Goal: Task Accomplishment & Management: Use online tool/utility

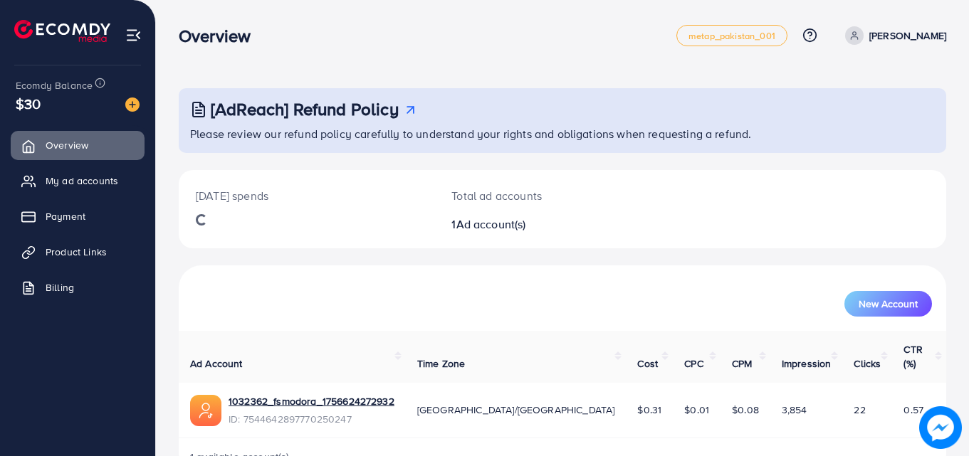
scroll to position [28, 0]
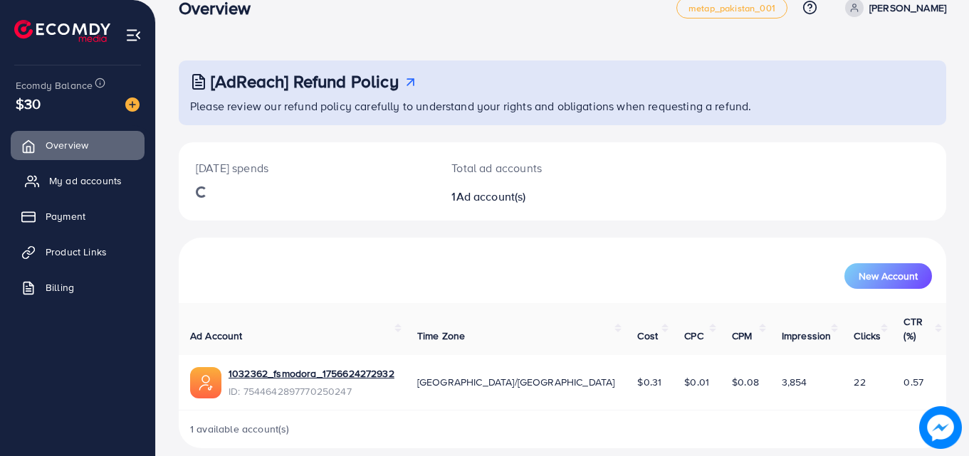
click at [111, 188] on span "My ad accounts" at bounding box center [85, 181] width 73 height 14
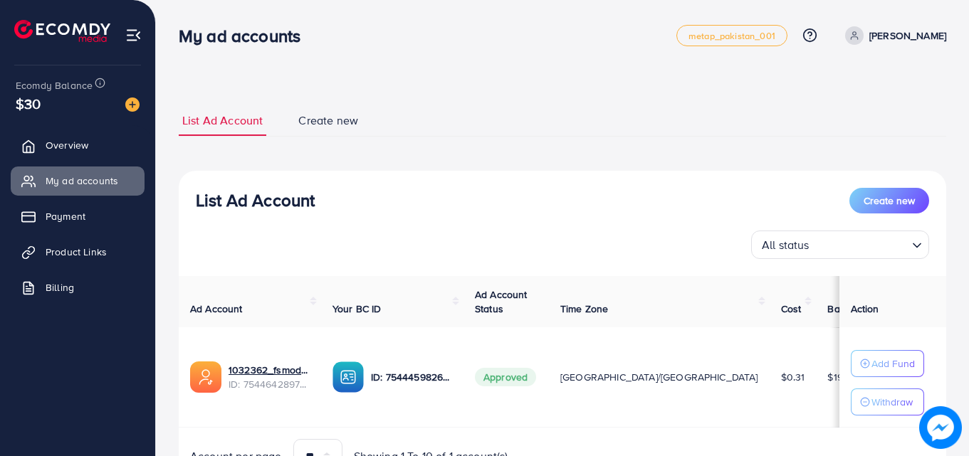
scroll to position [74, 0]
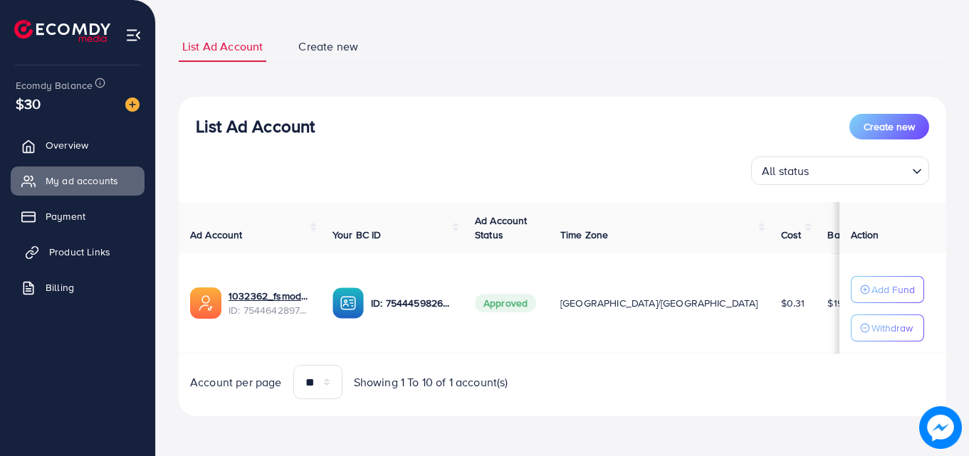
click at [63, 247] on span "Product Links" at bounding box center [79, 252] width 61 height 14
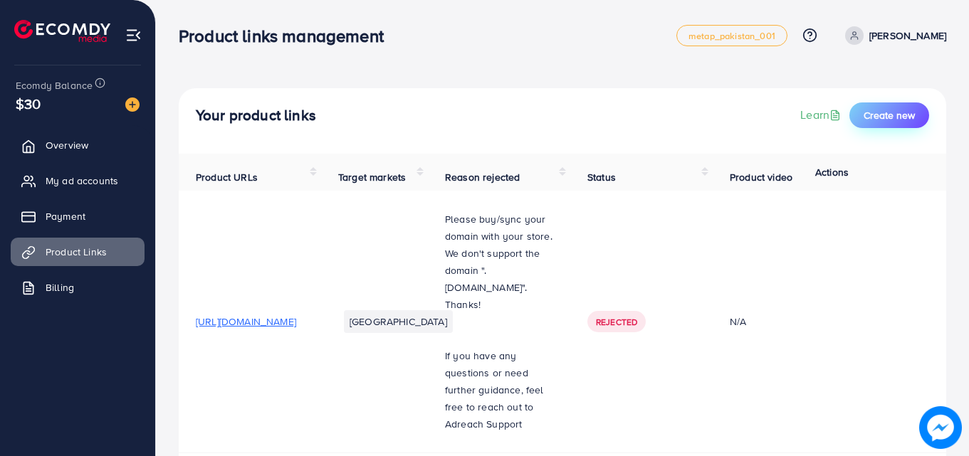
click at [888, 122] on button "Create new" at bounding box center [889, 115] width 80 height 26
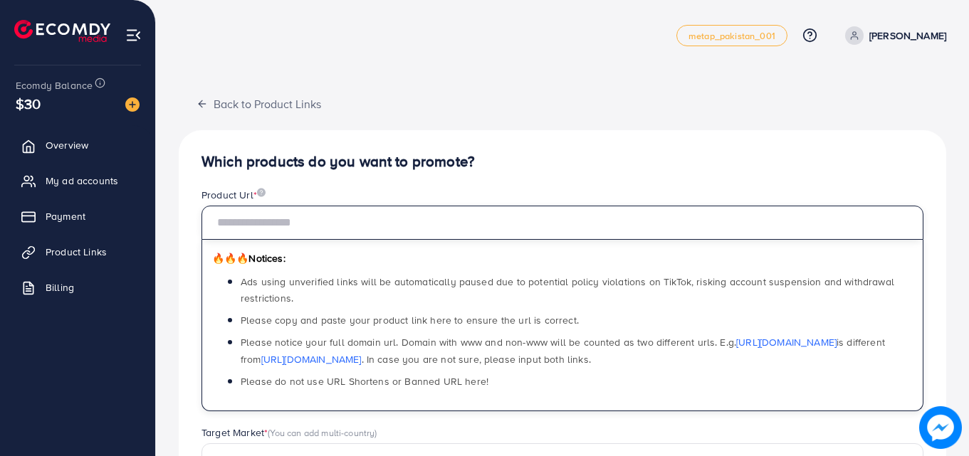
paste input "**********"
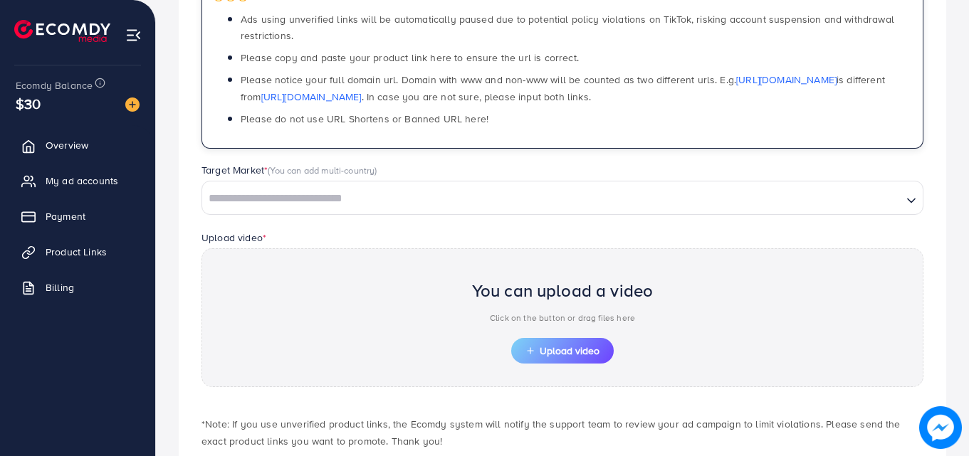
scroll to position [281, 0]
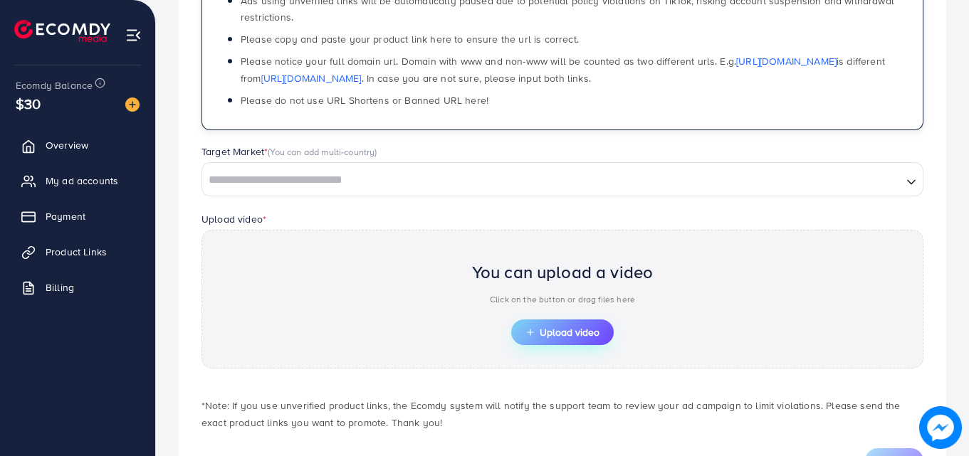
type input "**********"
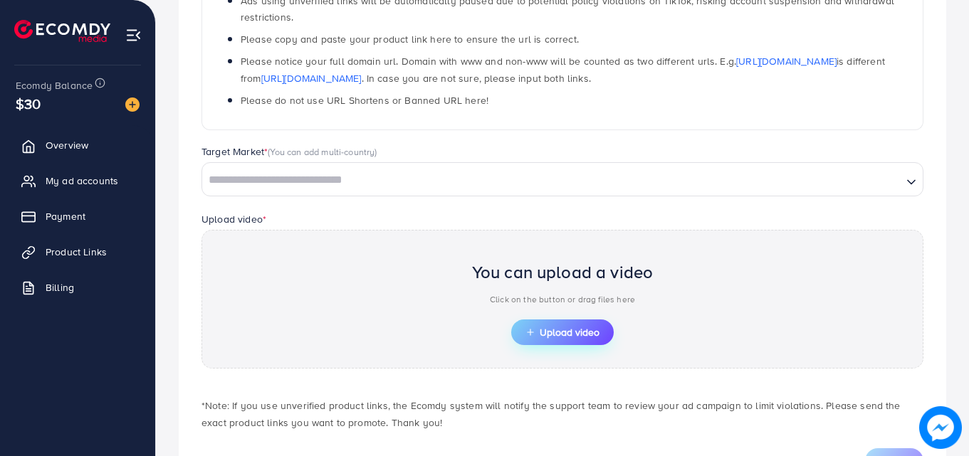
click at [576, 333] on span "Upload video" at bounding box center [562, 332] width 74 height 10
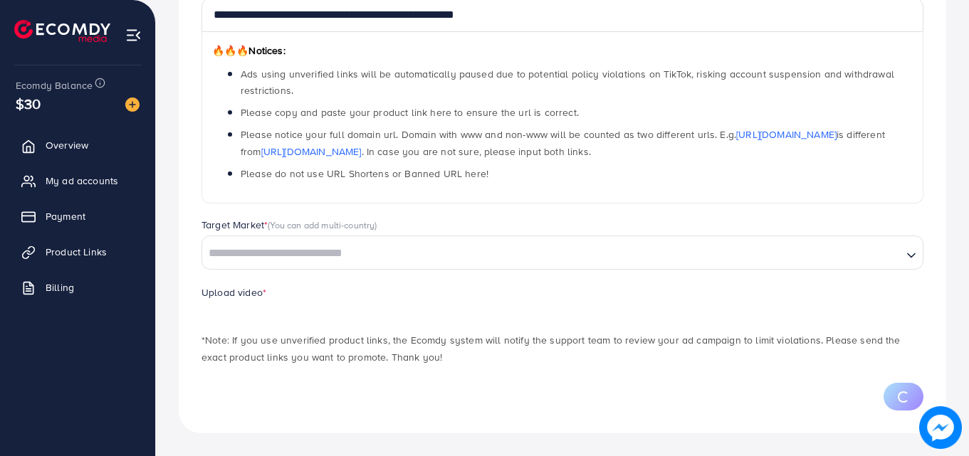
scroll to position [276, 0]
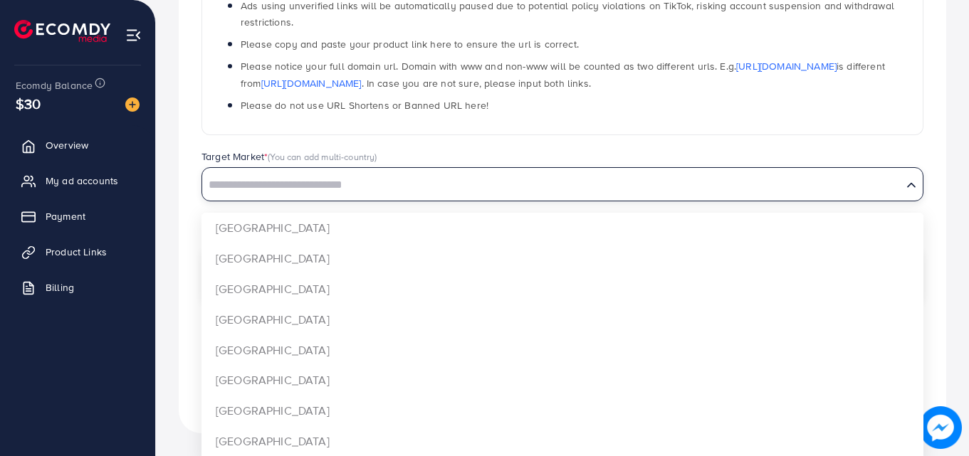
click at [916, 191] on icon "Search for option" at bounding box center [911, 185] width 14 height 14
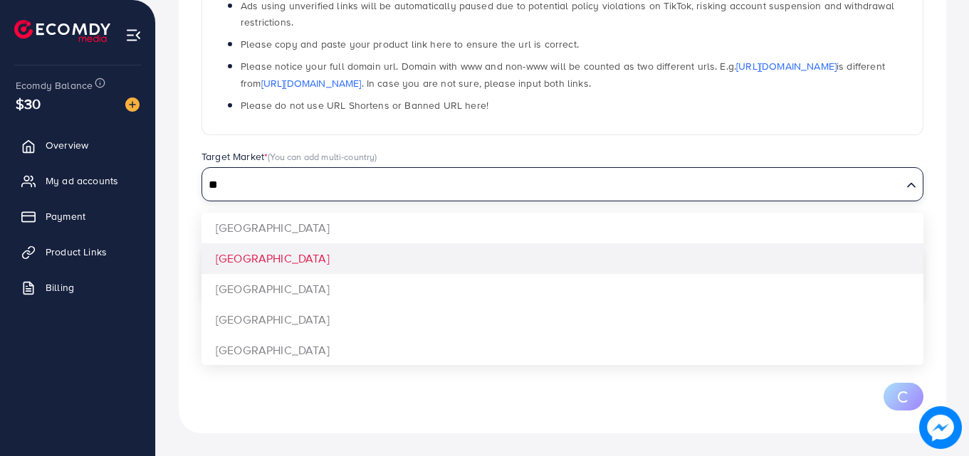
type input "**"
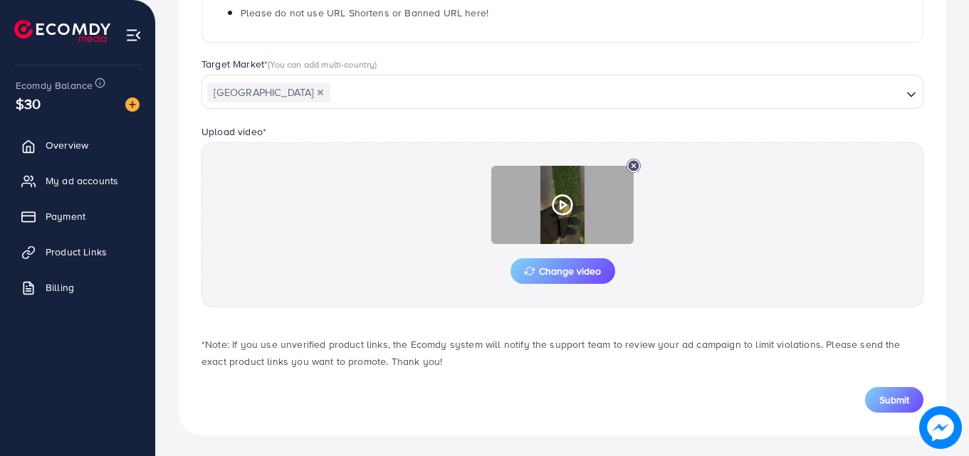
scroll to position [371, 0]
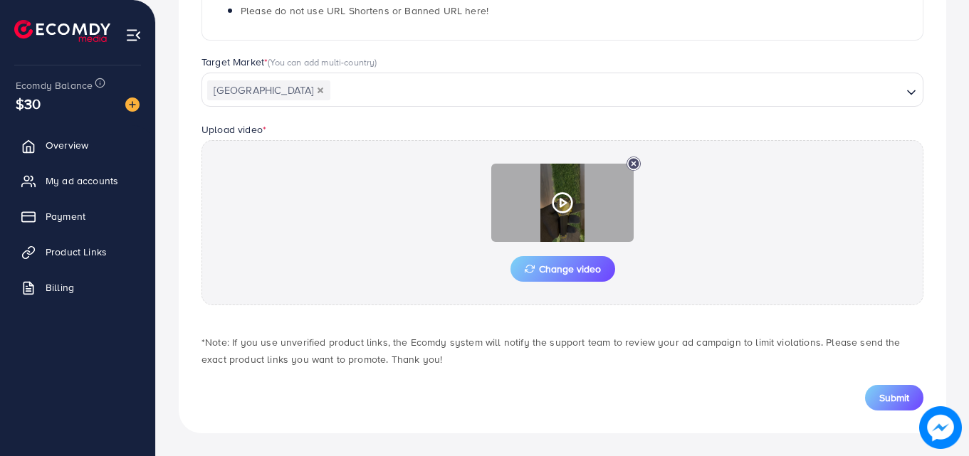
click at [569, 216] on div at bounding box center [562, 203] width 142 height 78
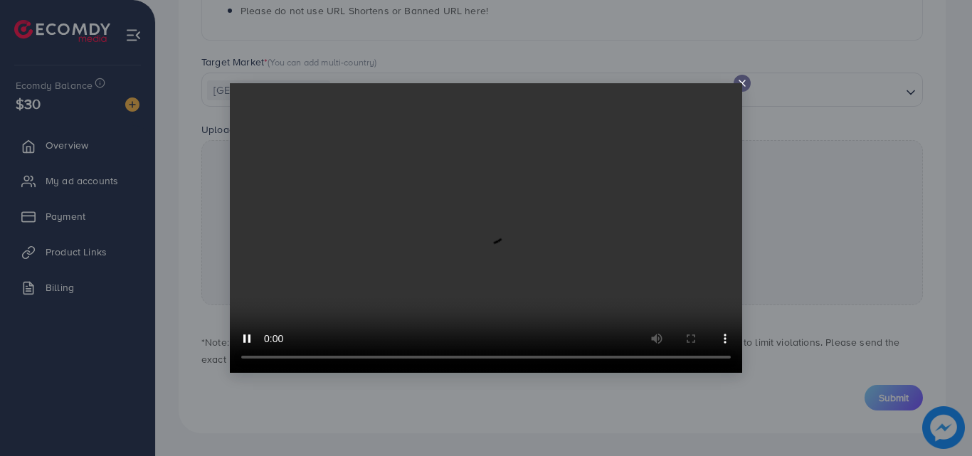
click at [742, 81] on icon at bounding box center [742, 83] width 11 height 11
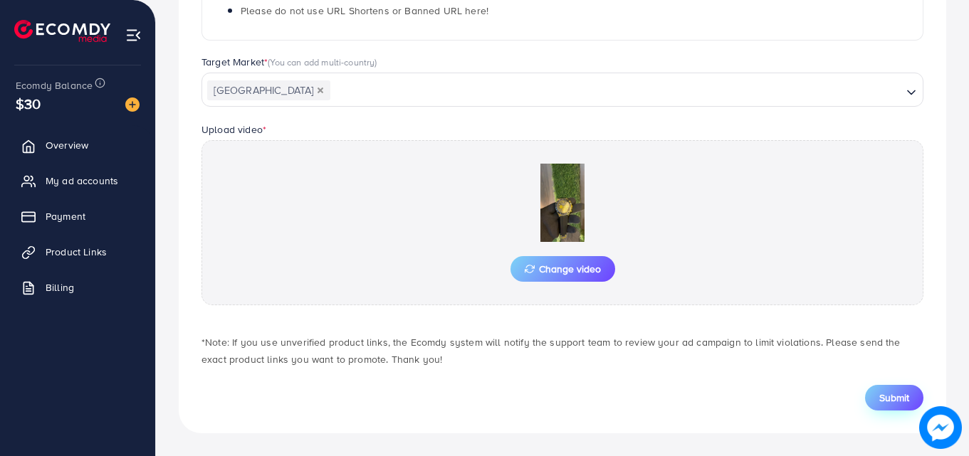
click at [903, 396] on span "Submit" at bounding box center [894, 398] width 30 height 14
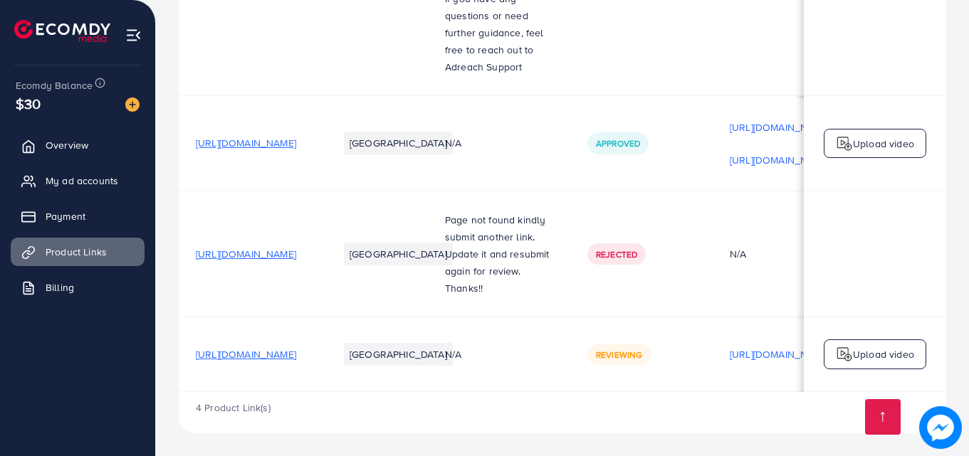
scroll to position [0, 1]
